Goal: Information Seeking & Learning: Check status

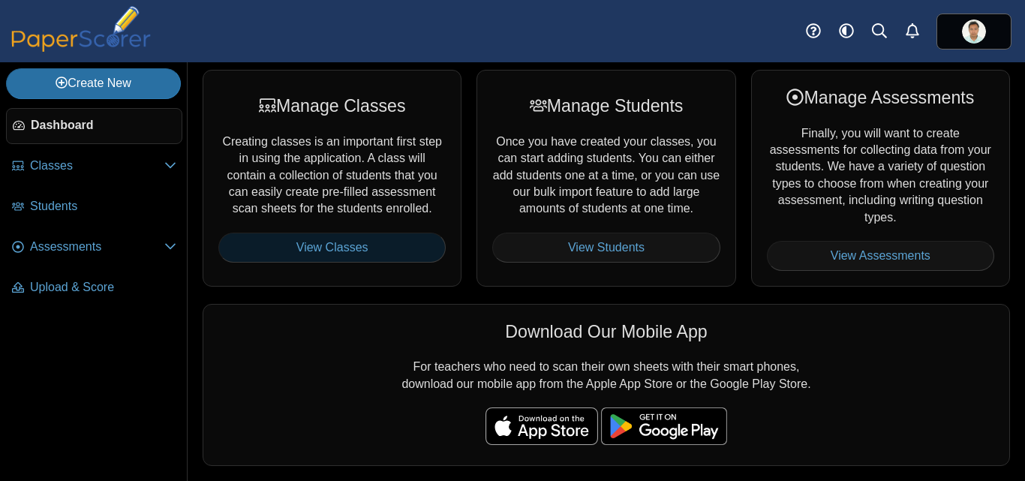
click at [381, 239] on link "View Classes" at bounding box center [331, 248] width 227 height 30
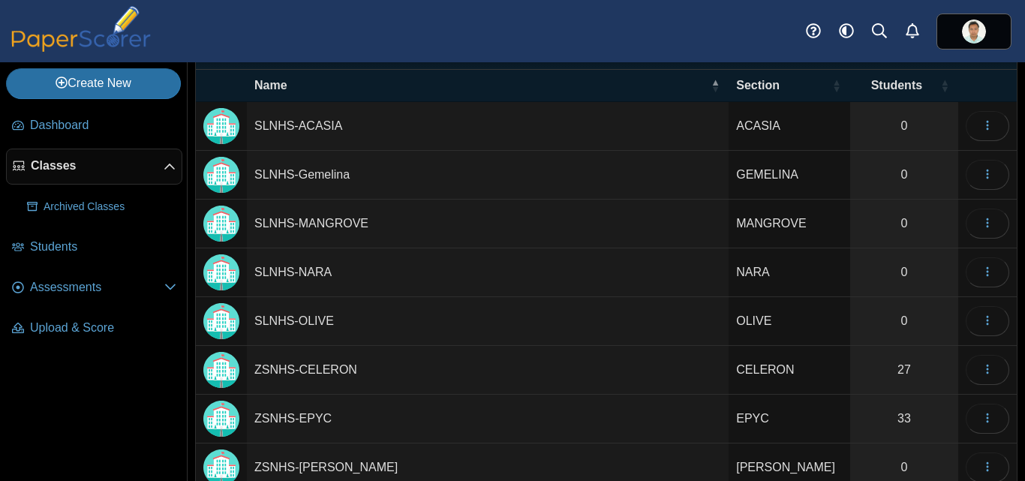
scroll to position [81, 0]
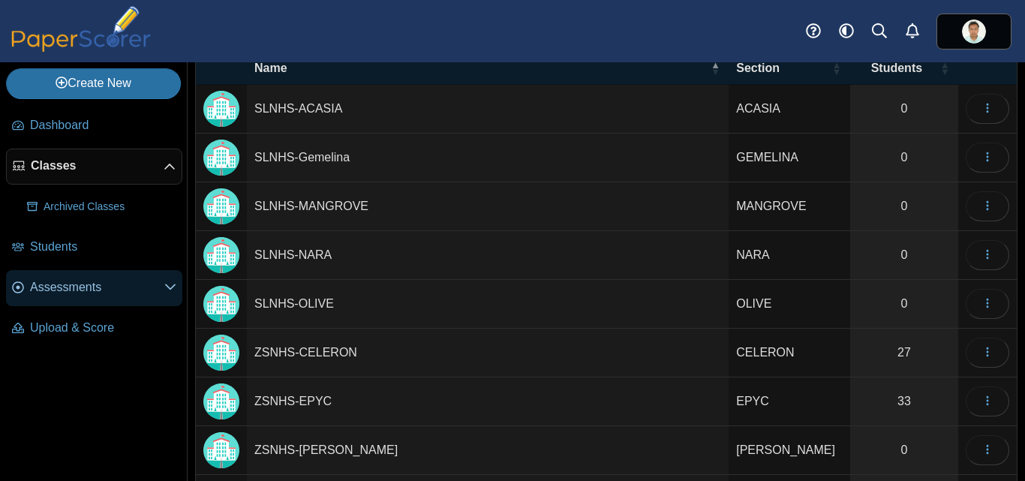
click at [95, 291] on span "Assessments" at bounding box center [97, 287] width 134 height 17
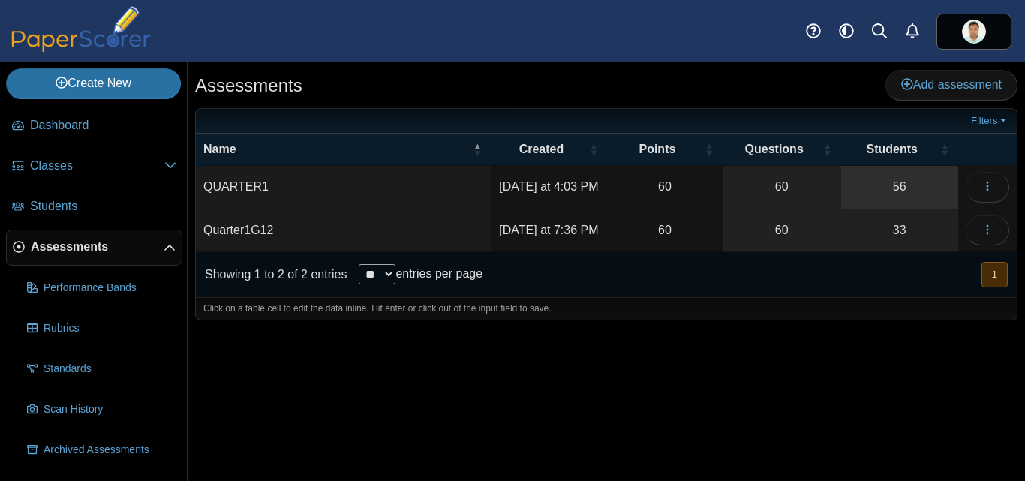
click at [902, 188] on link "56" at bounding box center [900, 187] width 117 height 42
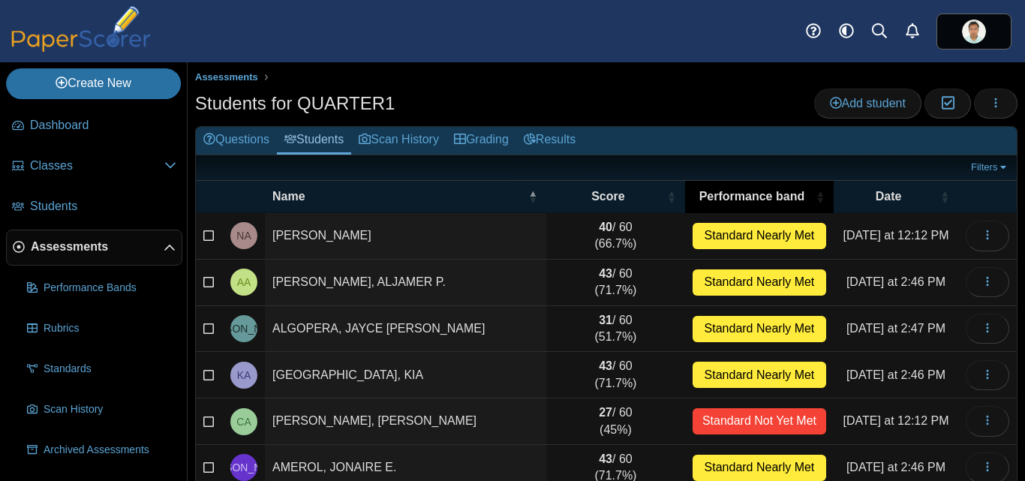
click at [766, 196] on span "Performance band" at bounding box center [752, 196] width 105 height 13
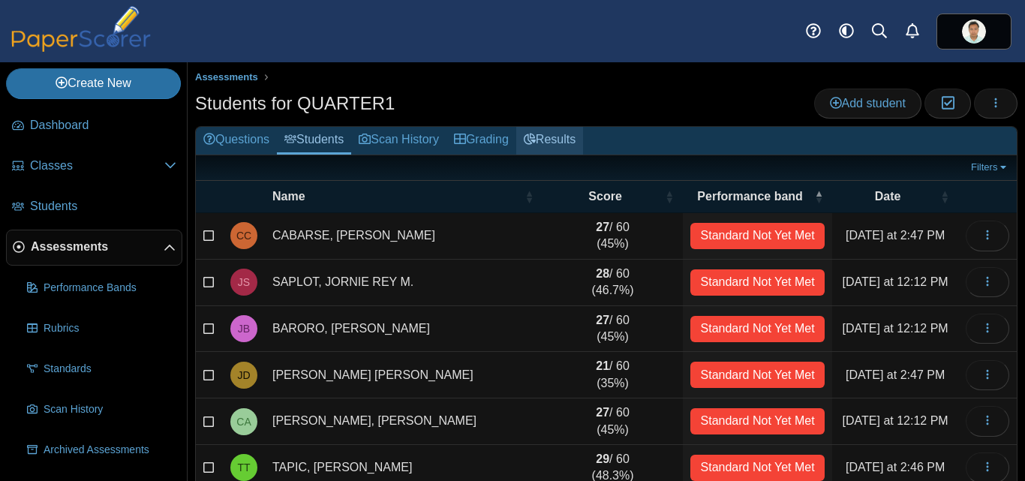
click at [568, 142] on link "Results" at bounding box center [549, 141] width 67 height 28
